Goal: Task Accomplishment & Management: Manage account settings

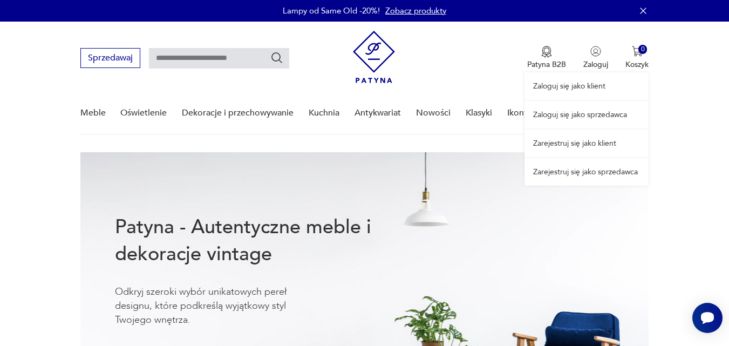
click at [563, 112] on link "Zaloguj się jako sprzedawca" at bounding box center [586, 115] width 124 height 28
click at [571, 114] on link "Zaloguj się jako sprzedawca" at bounding box center [586, 115] width 124 height 28
